Goal: Information Seeking & Learning: Learn about a topic

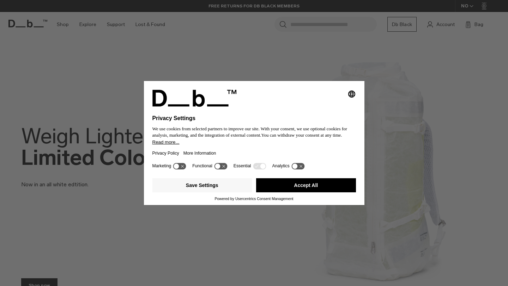
click at [308, 188] on button "Accept All" at bounding box center [306, 185] width 100 height 14
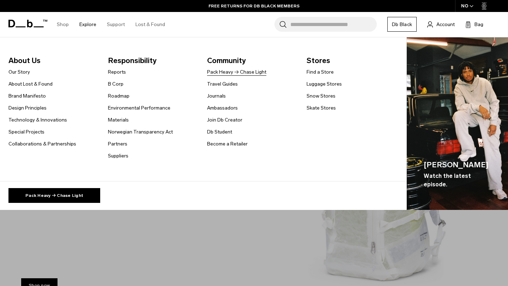
click at [233, 73] on link "Pack Heavy → Chase Light" at bounding box center [236, 71] width 59 height 7
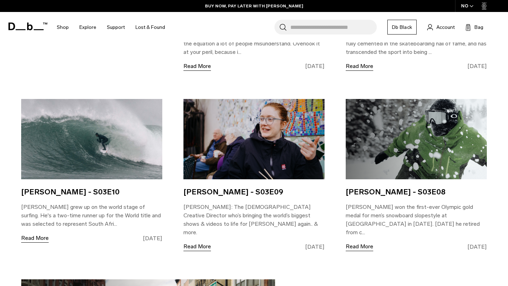
scroll to position [693, 0]
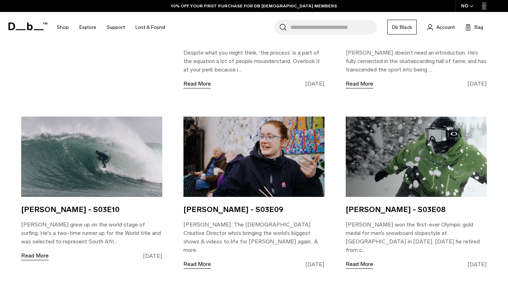
click at [46, 202] on div "Jordy Smith - S03E10 Jordy Smith grew up on the world stage of surfing. He's a …" at bounding box center [91, 193] width 141 height 153
click at [42, 253] on link "Read More" at bounding box center [34, 256] width 27 height 9
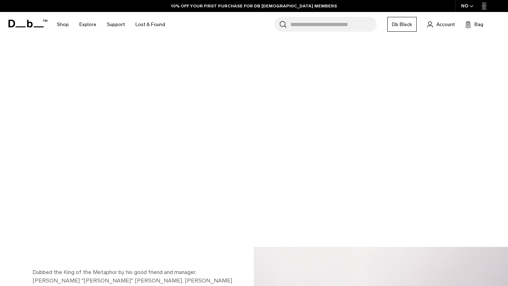
scroll to position [512, 0]
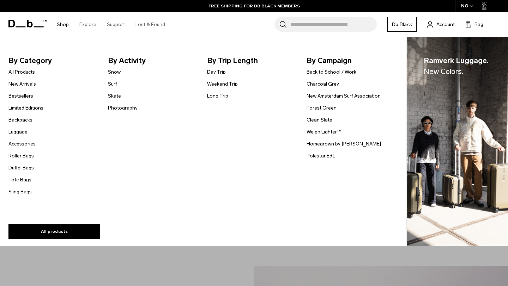
click at [63, 28] on link "Shop" at bounding box center [63, 24] width 12 height 25
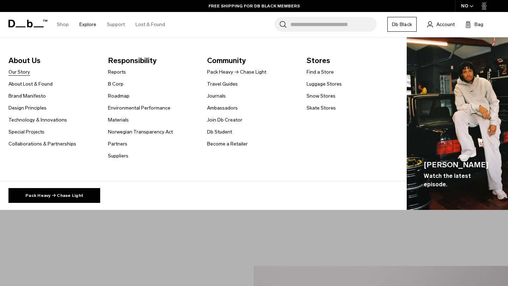
click at [19, 75] on link "Our Story" at bounding box center [19, 71] width 22 height 7
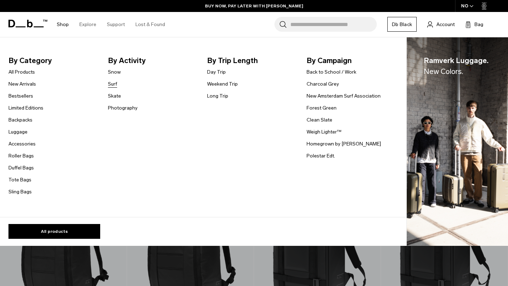
click at [115, 84] on link "Surf" at bounding box center [112, 83] width 9 height 7
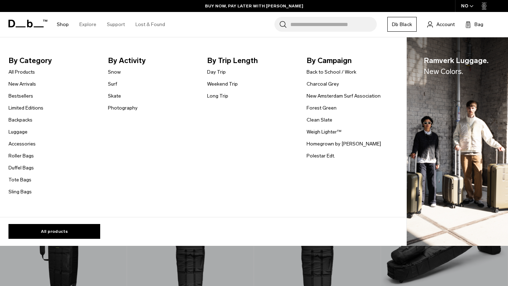
drag, startPoint x: 87, startPoint y: 55, endPoint x: 91, endPoint y: 68, distance: 12.8
click at [91, 68] on li "By Category All Products New Arrivals Bestsellers Limited Editions Backpacks Lu…" at bounding box center [52, 125] width 88 height 141
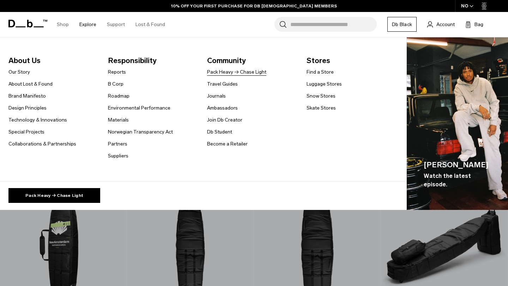
click at [219, 72] on link "Pack Heavy → Chase Light" at bounding box center [236, 71] width 59 height 7
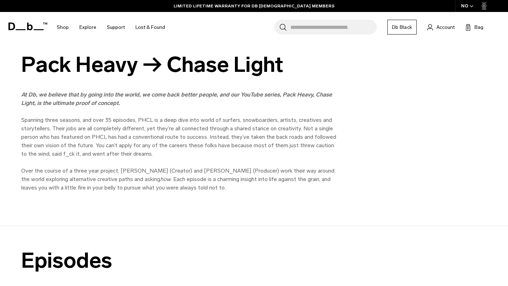
scroll to position [302, 0]
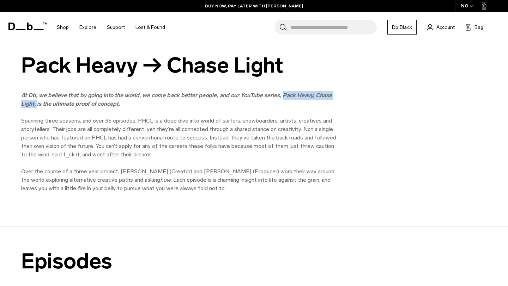
drag, startPoint x: 280, startPoint y: 95, endPoint x: 37, endPoint y: 108, distance: 243.2
click at [37, 108] on p "At Db, we believe that by going into the world, we come back better people, and…" at bounding box center [179, 99] width 317 height 17
copy strong "Pack Heavy, Chase Light,"
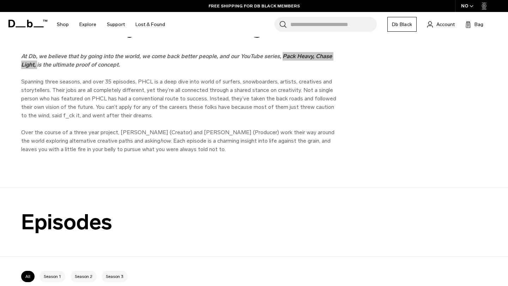
scroll to position [339, 0]
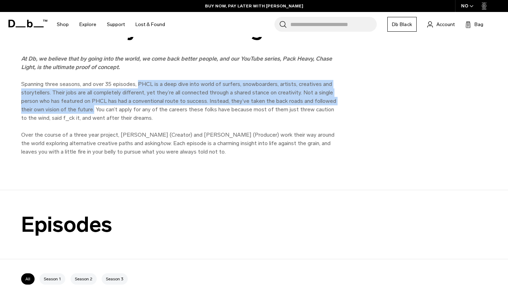
drag, startPoint x: 139, startPoint y: 85, endPoint x: 93, endPoint y: 110, distance: 52.3
click at [93, 110] on p "Spanning three seasons, and over 35 episodes, PHCL is a deep dive into world of…" at bounding box center [179, 101] width 317 height 42
copy p "PHCL is a deep dive into world of surfers, snowboarders, artists, creatives and…"
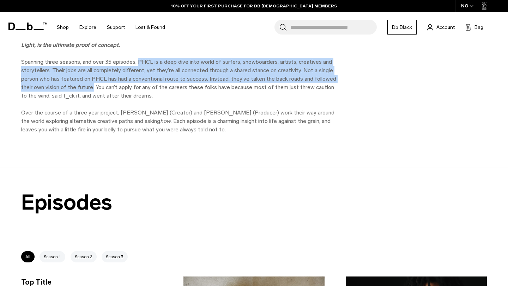
scroll to position [368, 0]
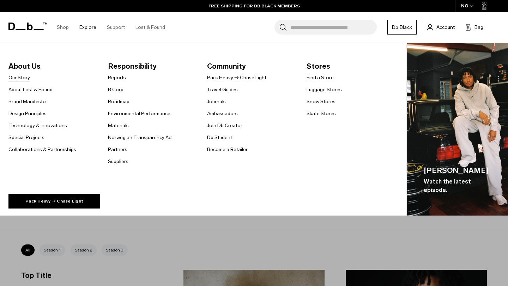
click at [16, 80] on link "Our Story" at bounding box center [19, 77] width 22 height 7
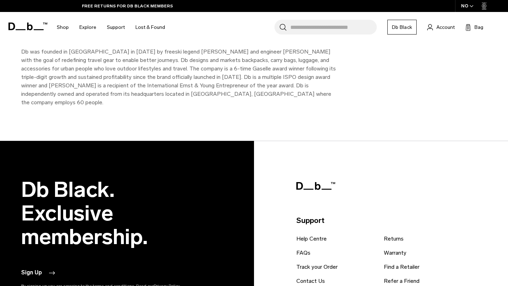
scroll to position [795, 0]
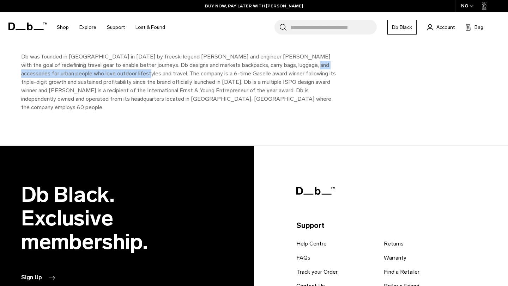
drag, startPoint x: 279, startPoint y: 65, endPoint x: 102, endPoint y: 75, distance: 177.3
click at [102, 75] on p "Db was founded in [GEOGRAPHIC_DATA] in [DATE] by freeski legend [PERSON_NAME] a…" at bounding box center [179, 82] width 317 height 59
copy p "for urban people who love outdoor lifestyles and travel."
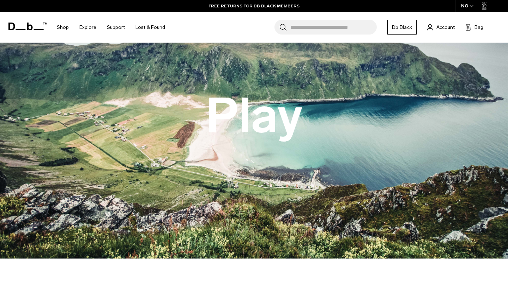
scroll to position [0, 0]
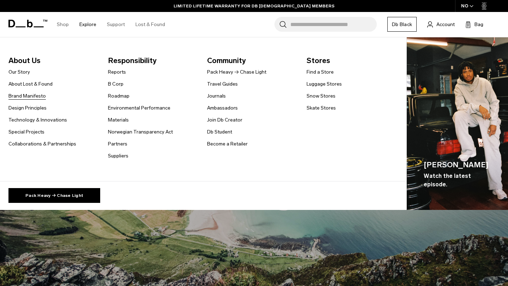
click at [38, 97] on link "Brand Manifesto" at bounding box center [26, 95] width 37 height 7
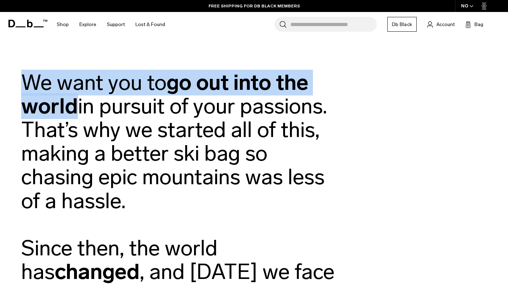
drag, startPoint x: 25, startPoint y: 82, endPoint x: 73, endPoint y: 99, distance: 50.8
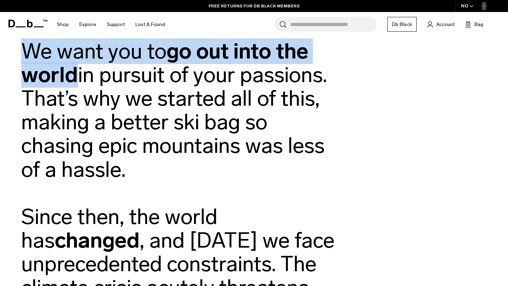
scroll to position [28, 0]
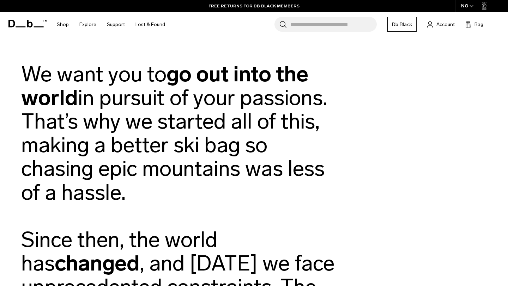
scroll to position [5, 0]
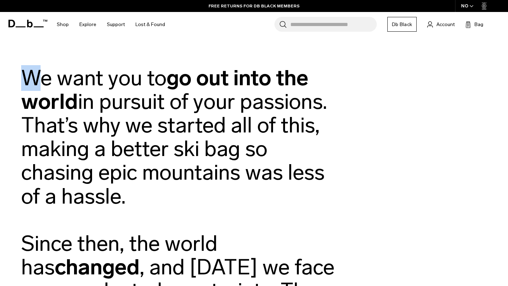
drag, startPoint x: 29, startPoint y: 82, endPoint x: 35, endPoint y: 86, distance: 7.3
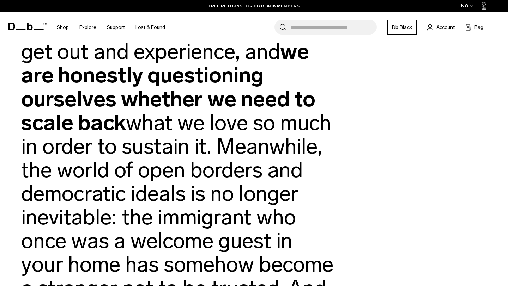
scroll to position [316, 0]
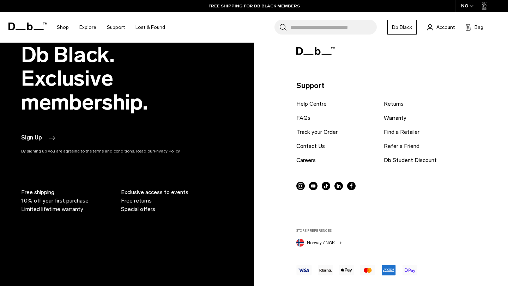
scroll to position [2158, 0]
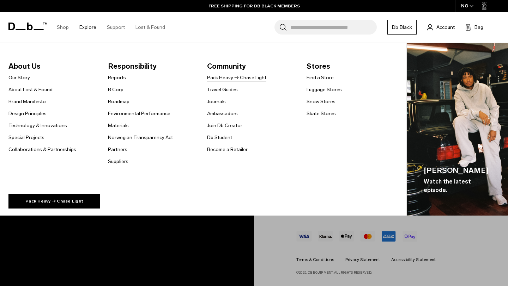
click at [229, 80] on link "Pack Heavy → Chase Light" at bounding box center [236, 77] width 59 height 7
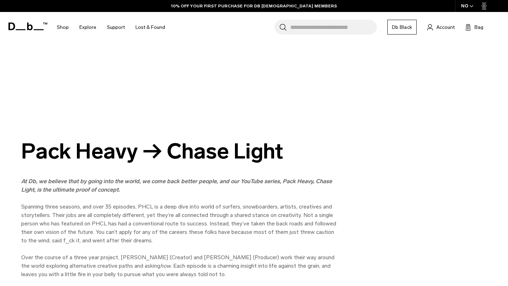
scroll to position [216, 0]
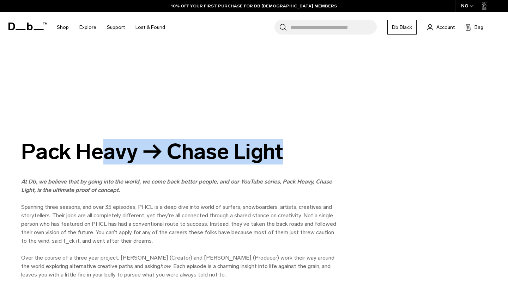
drag, startPoint x: 19, startPoint y: 150, endPoint x: 191, endPoint y: 174, distance: 173.3
click at [191, 174] on div "Pack Heavy → Chase Light At [GEOGRAPHIC_DATA], we believe that by going into th…" at bounding box center [254, 209] width 508 height 139
copy div "Pack Heavy → Chase Light"
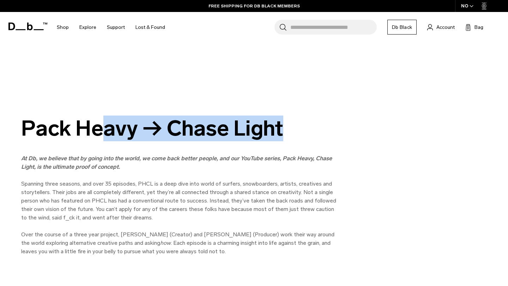
scroll to position [241, 0]
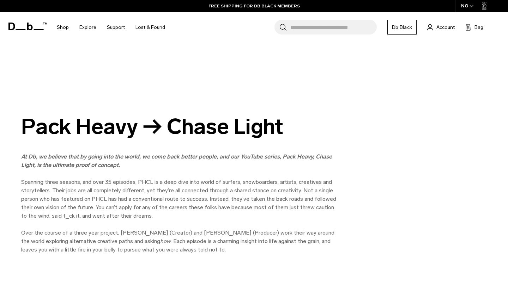
click at [63, 160] on strong "At Db, we believe that by going into the world, we come back better people, and…" at bounding box center [176, 160] width 311 height 15
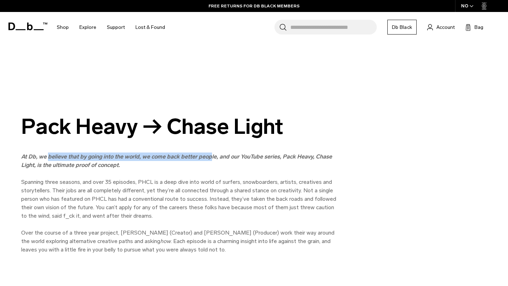
drag, startPoint x: 47, startPoint y: 158, endPoint x: 209, endPoint y: 154, distance: 162.2
click at [209, 154] on strong "At Db, we believe that by going into the world, we come back better people, and…" at bounding box center [176, 160] width 311 height 15
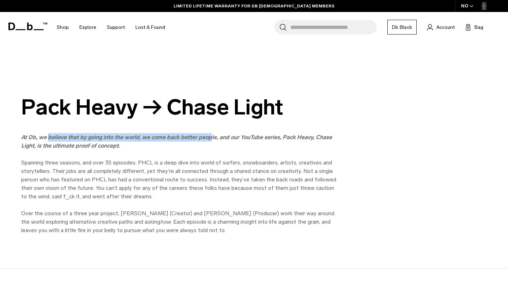
scroll to position [261, 0]
click at [95, 162] on p "Spanning three seasons, and over 35 episodes, PHCL is a deep dive into world of…" at bounding box center [179, 179] width 317 height 42
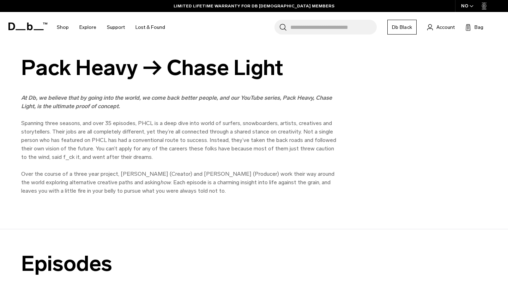
scroll to position [300, 0]
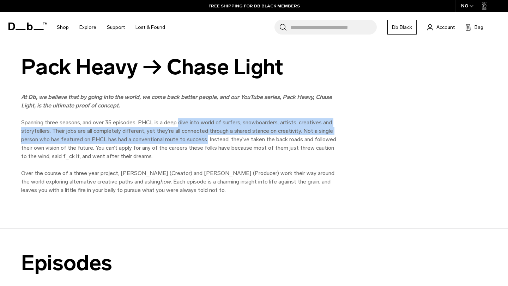
drag, startPoint x: 179, startPoint y: 122, endPoint x: 206, endPoint y: 139, distance: 32.1
click at [206, 139] on p "Spanning three seasons, and over 35 episodes, PHCL is a deep dive into world of…" at bounding box center [179, 139] width 317 height 42
copy p "dive into world of surfers, snowboarders, artists, creatives and storytellers. …"
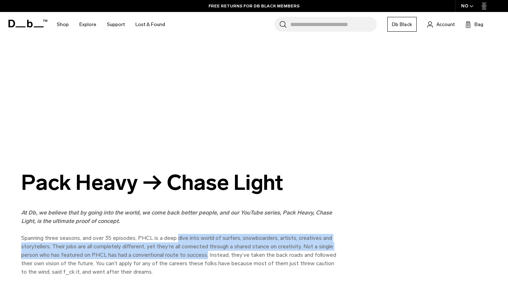
scroll to position [0, 0]
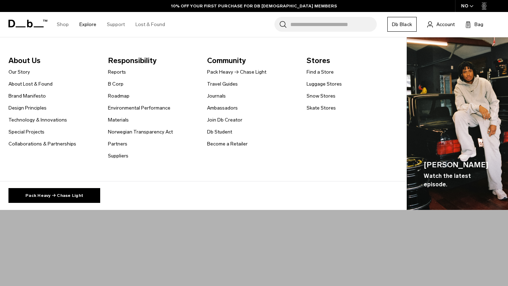
click at [24, 76] on ul "Our Story About Lost & Found Brand Manifesto Design Principles Technology & Inn…" at bounding box center [42, 108] width 68 height 80
click at [24, 74] on link "Our Story" at bounding box center [19, 71] width 22 height 7
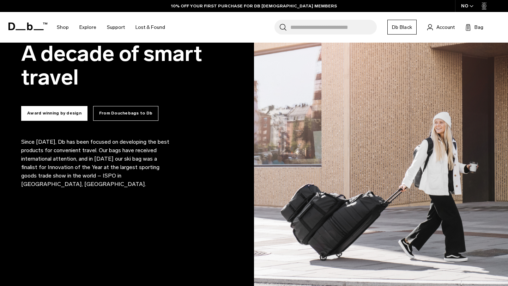
scroll to position [439, 0]
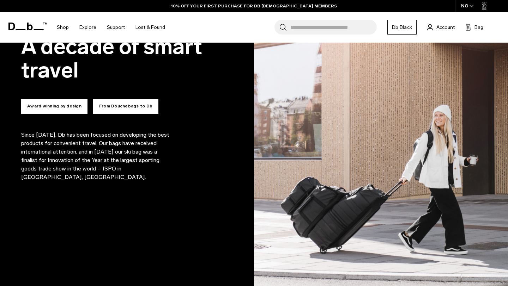
click at [111, 108] on button "From Douchebags to Db" at bounding box center [125, 106] width 65 height 15
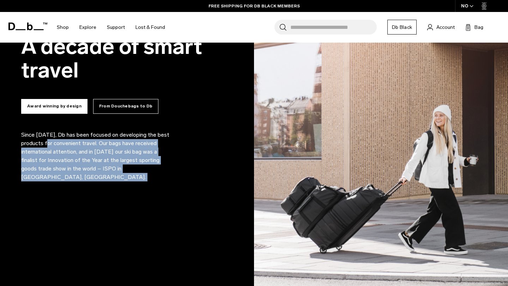
drag, startPoint x: 22, startPoint y: 144, endPoint x: 51, endPoint y: 143, distance: 29.6
click at [51, 143] on div "Since 2009, Db has been focused on developing the best products for convenient …" at bounding box center [127, 152] width 212 height 42
click at [100, 105] on button "From Douchebags to Db" at bounding box center [125, 106] width 65 height 15
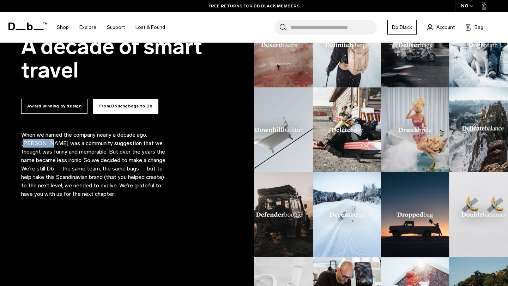
drag, startPoint x: 23, startPoint y: 144, endPoint x: 49, endPoint y: 144, distance: 25.7
click at [49, 144] on p "When we named the company nearly a decade ago, Douchebags was a community sugge…" at bounding box center [95, 165] width 148 height 68
drag, startPoint x: 53, startPoint y: 144, endPoint x: 23, endPoint y: 143, distance: 30.7
click at [23, 143] on p "When we named the company nearly a decade ago, Douchebags was a community sugge…" at bounding box center [95, 165] width 148 height 68
copy p "Douchebags"
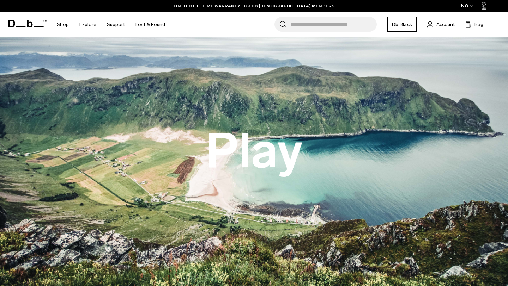
scroll to position [43, 0]
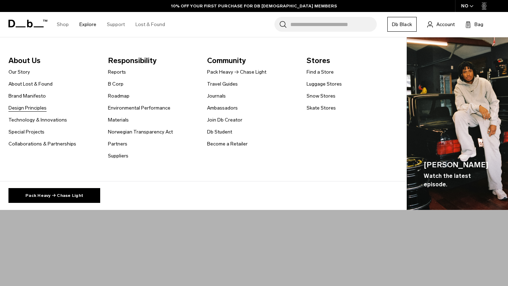
click at [31, 111] on link "Design Principles" at bounding box center [27, 107] width 38 height 7
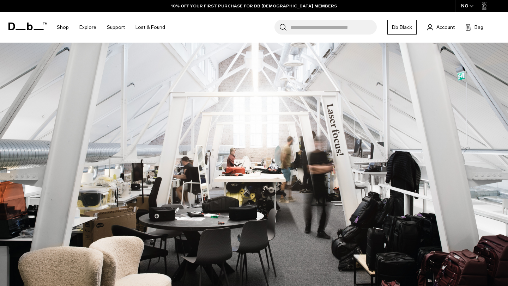
scroll to position [45, 0]
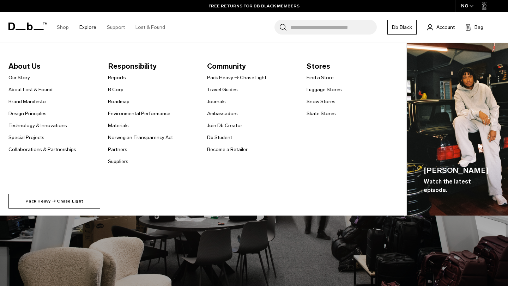
click at [50, 198] on link "Pack Heavy → Chase Light" at bounding box center [54, 201] width 92 height 15
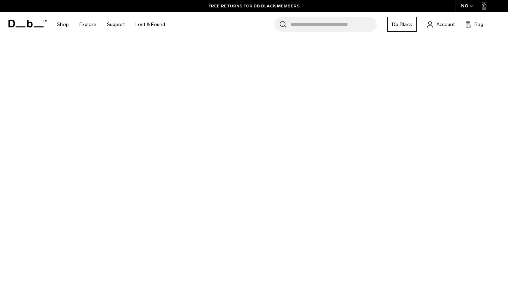
click at [31, 25] on icon at bounding box center [30, 24] width 6 height 8
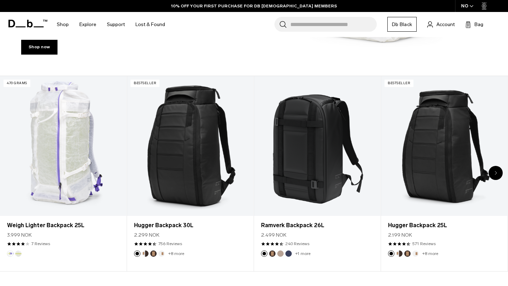
scroll to position [154, 0]
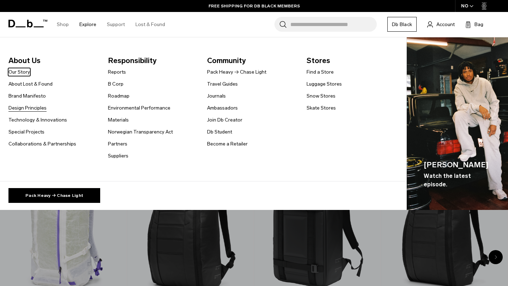
click at [39, 109] on link "Design Principles" at bounding box center [27, 107] width 38 height 7
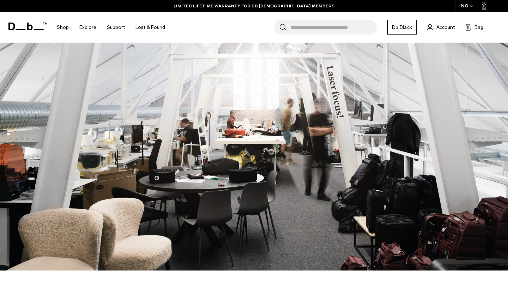
scroll to position [83, 0]
